Goal: Task Accomplishment & Management: Use online tool/utility

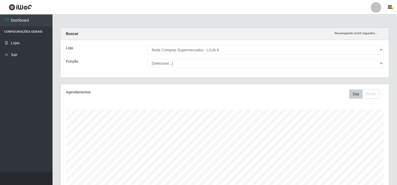
select select "398"
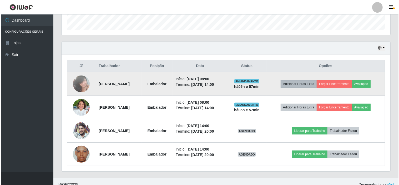
scroll to position [109, 329]
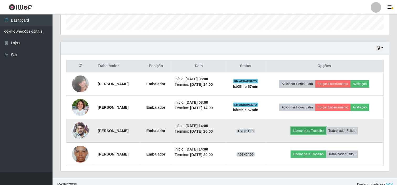
click at [313, 130] on button "Liberar para Trabalho" at bounding box center [308, 130] width 35 height 7
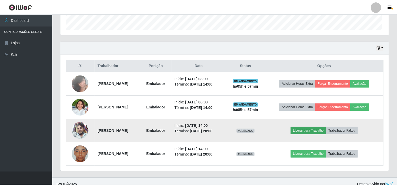
scroll to position [109, 325]
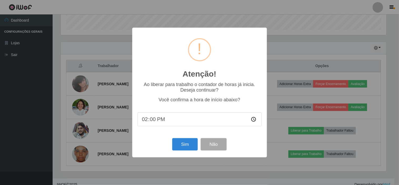
click at [198, 146] on div "Sim Não" at bounding box center [199, 144] width 124 height 15
click at [196, 144] on button "Sim" at bounding box center [184, 144] width 25 height 12
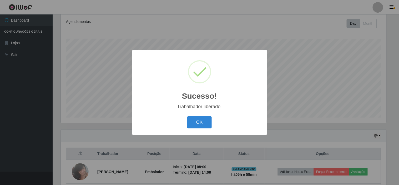
click at [187, 116] on button "OK" at bounding box center [199, 122] width 24 height 12
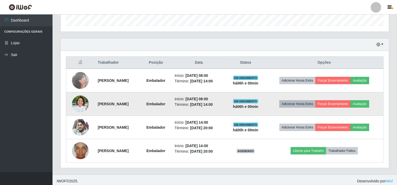
scroll to position [164, 0]
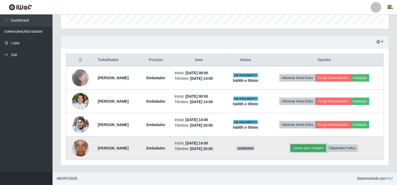
click at [303, 146] on button "Liberar para Trabalho" at bounding box center [308, 147] width 35 height 7
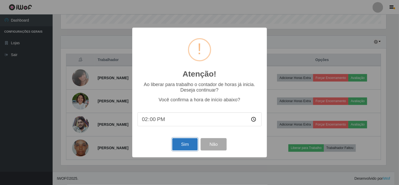
click at [186, 142] on button "Sim" at bounding box center [184, 144] width 25 height 12
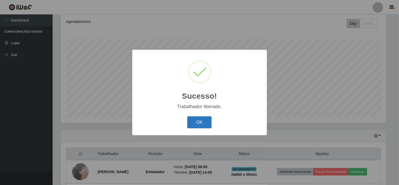
click at [197, 123] on button "OK" at bounding box center [199, 122] width 24 height 12
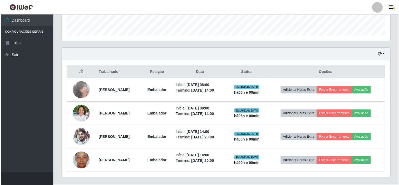
scroll to position [164, 0]
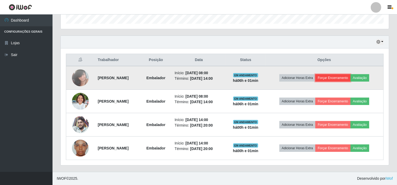
click at [332, 77] on button "Forçar Encerramento" at bounding box center [333, 77] width 35 height 7
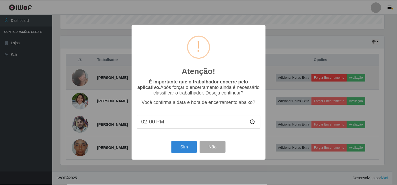
scroll to position [109, 325]
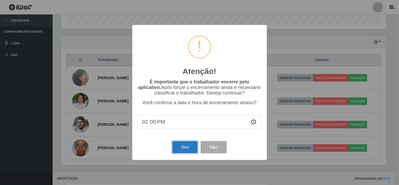
click at [190, 153] on button "Sim" at bounding box center [184, 147] width 25 height 12
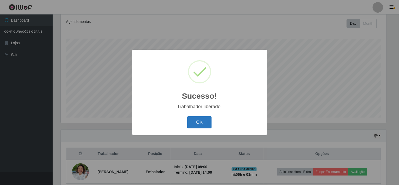
click at [211, 124] on button "OK" at bounding box center [199, 122] width 24 height 12
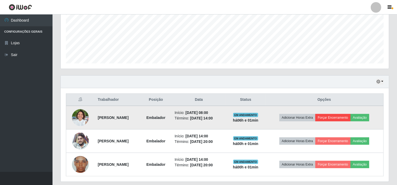
scroll to position [129, 0]
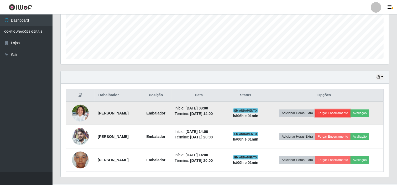
click at [343, 112] on button "Forçar Encerramento" at bounding box center [333, 112] width 35 height 7
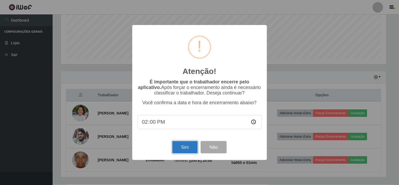
click at [188, 146] on button "Sim" at bounding box center [184, 147] width 25 height 12
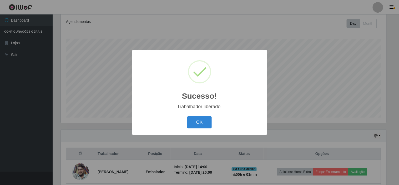
click at [196, 121] on button "OK" at bounding box center [199, 122] width 24 height 12
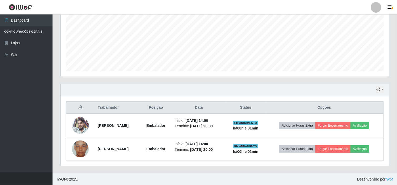
scroll to position [0, 0]
